Goal: Transaction & Acquisition: Subscribe to service/newsletter

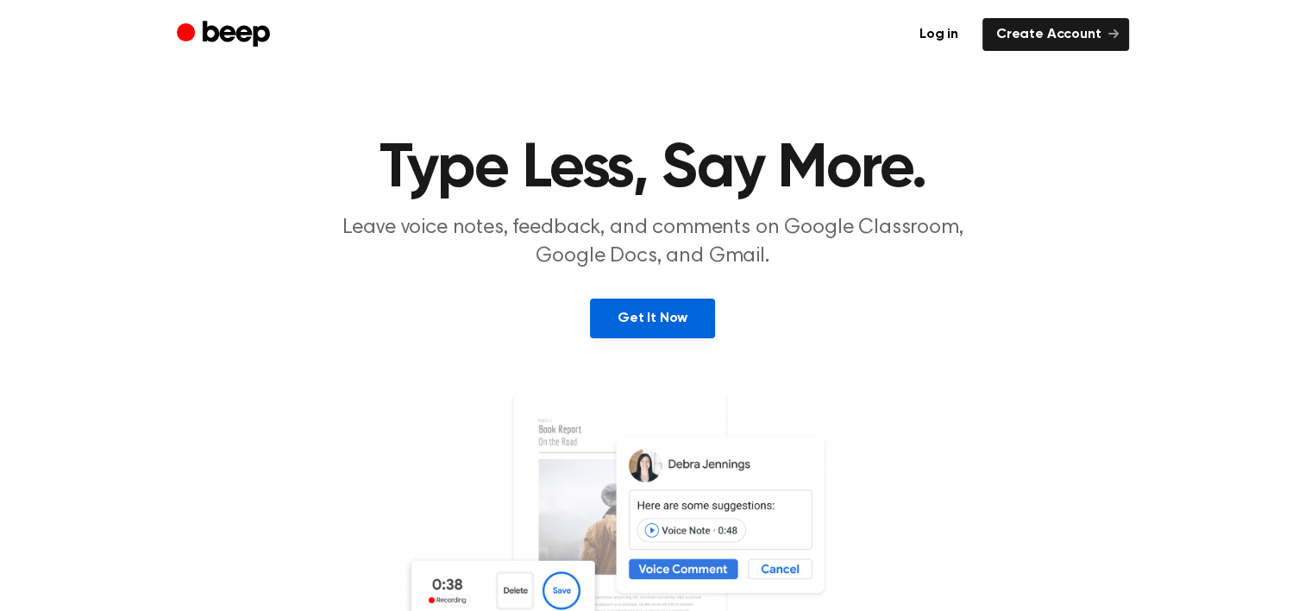
click at [693, 306] on link "Get It Now" at bounding box center [652, 318] width 125 height 40
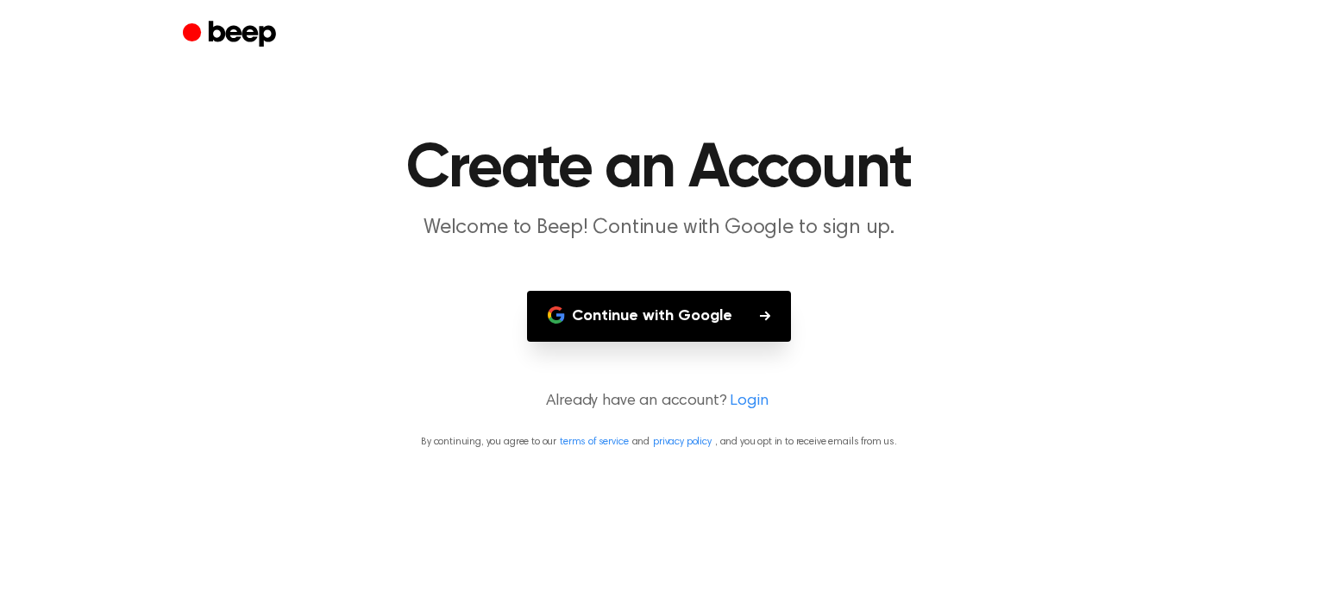
click at [699, 320] on button "Continue with Google" at bounding box center [659, 316] width 264 height 51
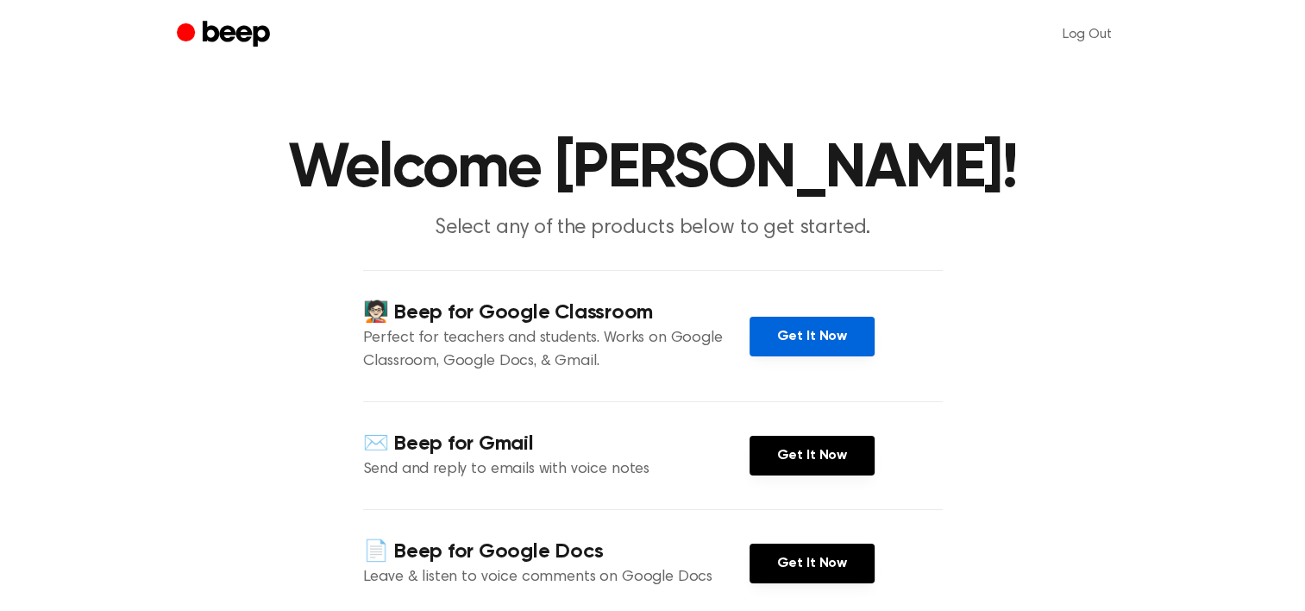
click at [842, 326] on link "Get It Now" at bounding box center [811, 337] width 125 height 40
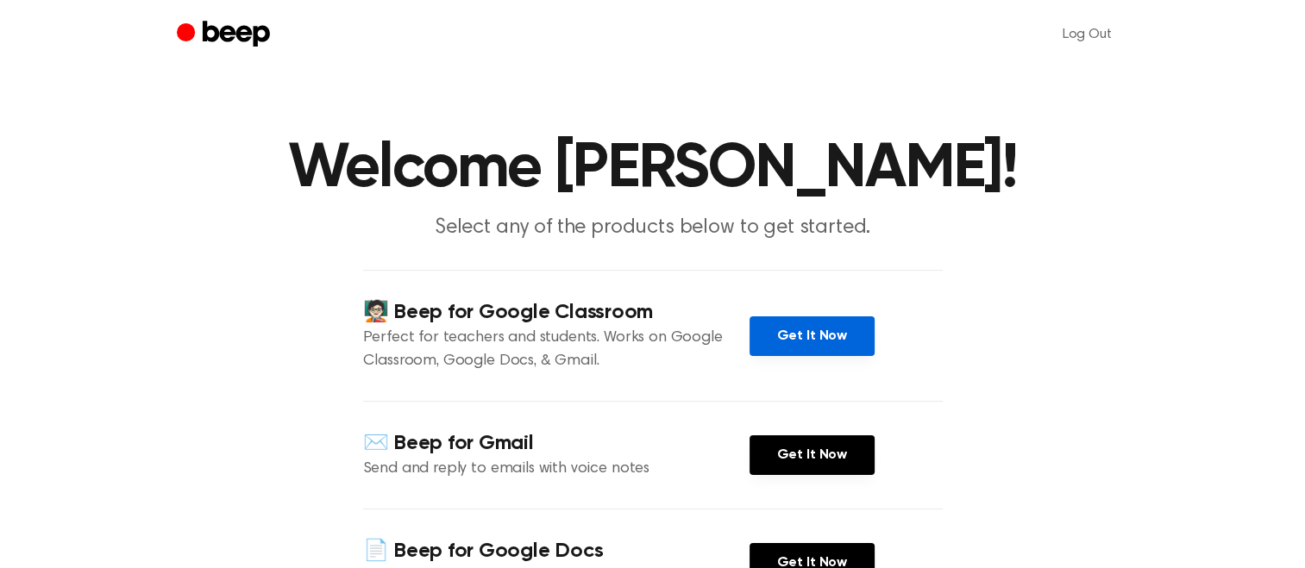
click at [810, 335] on link "Get It Now" at bounding box center [811, 337] width 125 height 40
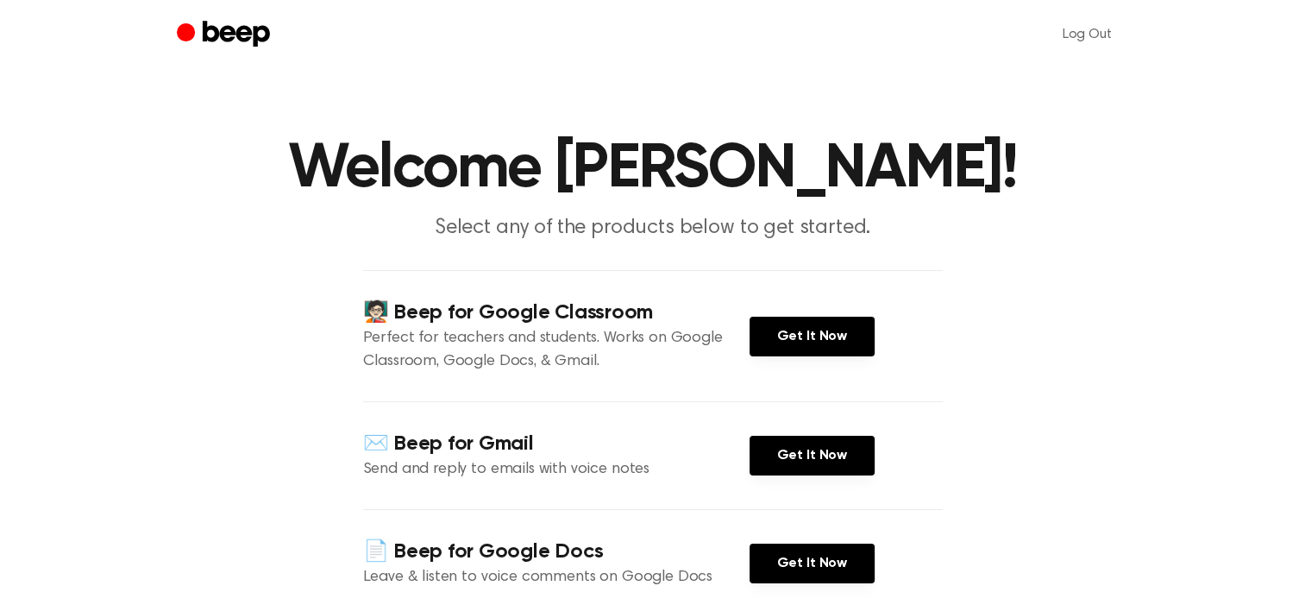
click at [533, 91] on main "Welcome [PERSON_NAME]! Select any of the products below to get started. 🧑🏻‍🏫 Be…" at bounding box center [652, 402] width 1305 height 805
